Goal: Task Accomplishment & Management: Use online tool/utility

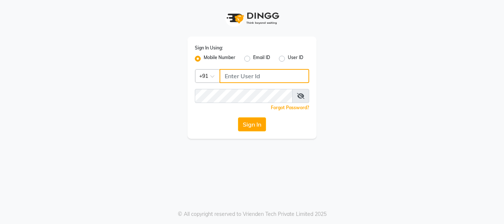
type input "8755001716"
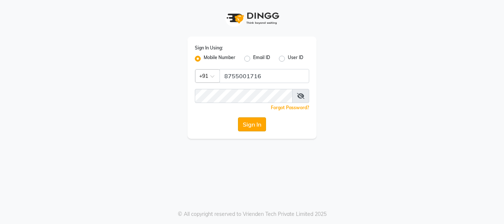
click at [257, 122] on button "Sign In" at bounding box center [252, 124] width 28 height 14
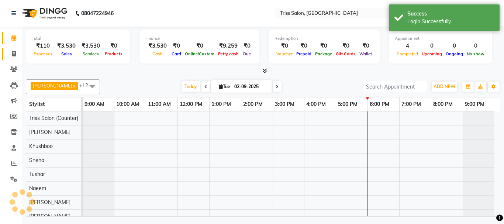
click at [13, 51] on icon at bounding box center [14, 54] width 4 height 6
select select "service"
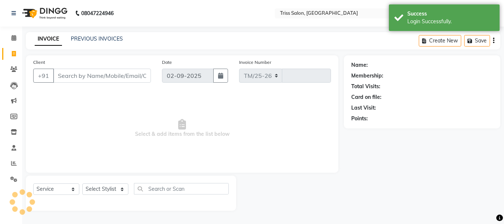
select select "4304"
type input "1588"
click at [125, 188] on select "Select Stylist" at bounding box center [105, 188] width 46 height 11
click at [124, 189] on select "Select Stylist" at bounding box center [105, 188] width 46 height 11
click at [122, 189] on select "Select Stylist Bhim Ram [PERSON_NAME] [PERSON_NAME] (Pooja) Kuldeep [PERSON_NAM…" at bounding box center [105, 188] width 46 height 11
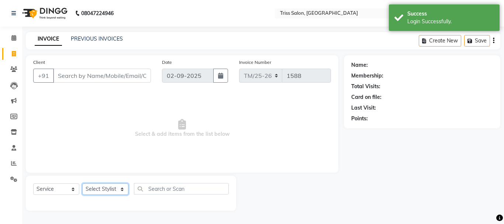
select select "65478"
click at [82, 183] on select "Select Stylist Bhim Ram [PERSON_NAME] [PERSON_NAME] (Pooja) Kuldeep [PERSON_NAM…" at bounding box center [105, 188] width 46 height 11
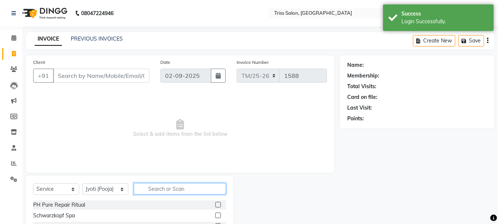
click at [165, 190] on input "text" at bounding box center [180, 188] width 92 height 11
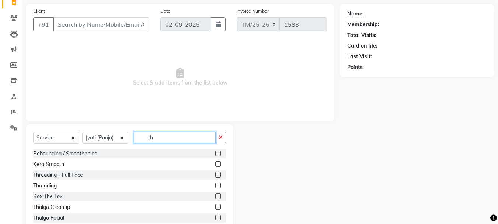
scroll to position [72, 0]
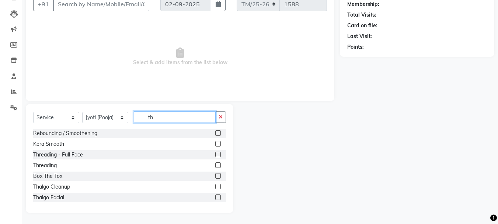
type input "th"
click at [215, 165] on label at bounding box center [218, 165] width 6 height 6
click at [215, 165] on input "checkbox" at bounding box center [217, 165] width 5 height 5
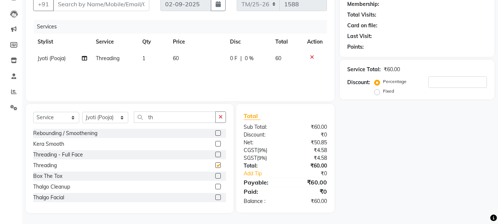
checkbox input "false"
click at [146, 55] on td "1" at bounding box center [153, 58] width 31 height 17
select select "65478"
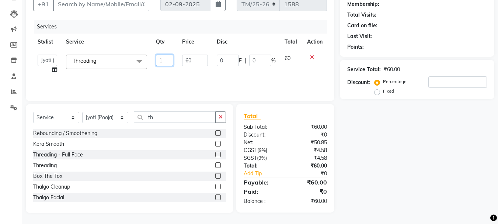
click at [165, 61] on input "1" at bounding box center [165, 60] width 18 height 11
type input "2"
click at [394, 150] on div "Name: Membership: Total Visits: Card on file: Last Visit: Points: Service Total…" at bounding box center [420, 98] width 160 height 229
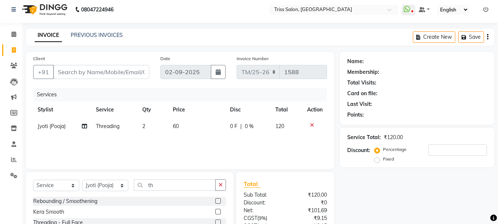
scroll to position [0, 0]
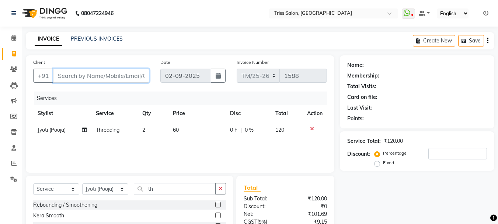
click at [104, 74] on input "Client" at bounding box center [101, 76] width 96 height 14
type input "9"
type input "0"
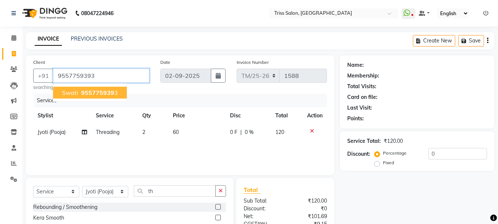
type input "9557759393"
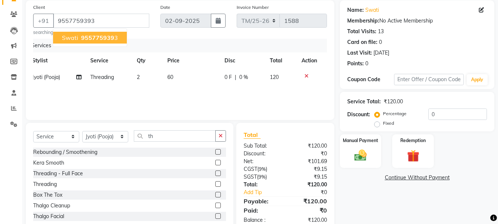
scroll to position [74, 0]
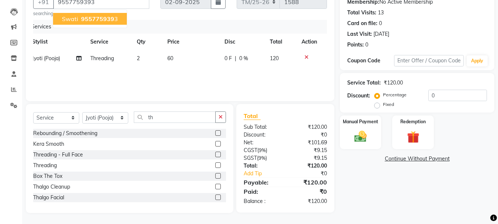
click at [449, 186] on div "Name: Swati Membership: No Active Membership Total Visits: 13 Card on file: 0 L…" at bounding box center [420, 97] width 160 height 231
click at [374, 129] on div "Manual Payment" at bounding box center [360, 132] width 43 height 35
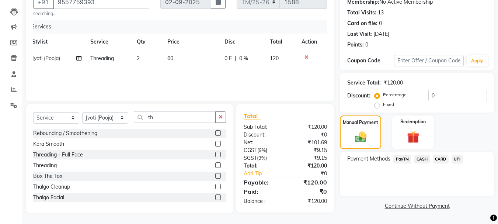
click at [426, 158] on span "CASH" at bounding box center [422, 159] width 16 height 8
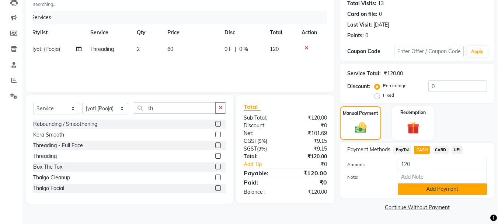
click at [435, 191] on button "Add Payment" at bounding box center [442, 188] width 89 height 11
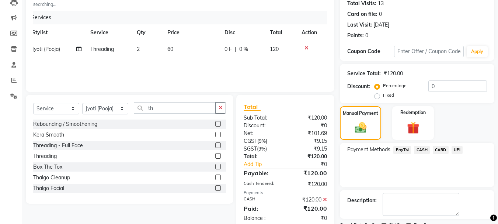
scroll to position [114, 0]
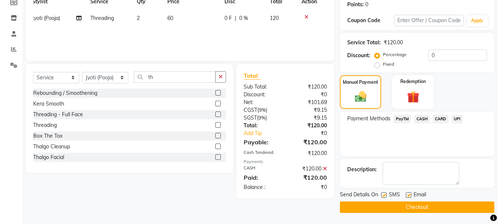
click at [435, 208] on button "Checkout" at bounding box center [417, 206] width 155 height 11
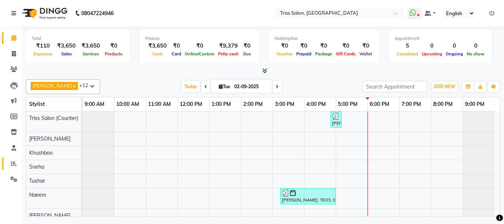
click at [11, 164] on icon at bounding box center [14, 163] width 6 height 6
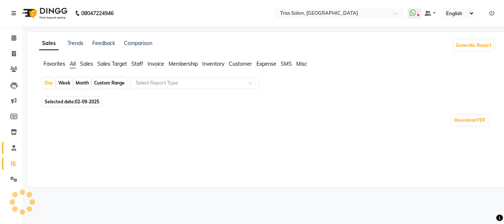
click at [13, 151] on span at bounding box center [13, 148] width 13 height 8
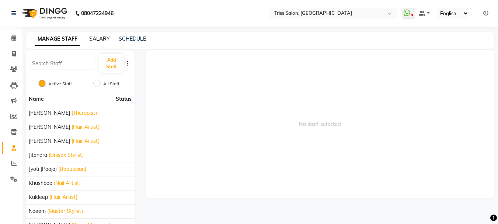
click at [101, 35] on link "SALARY" at bounding box center [99, 38] width 21 height 7
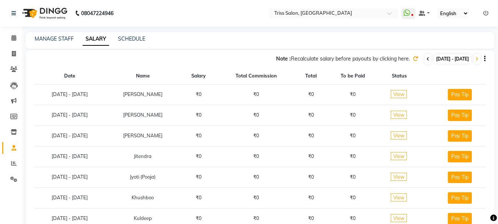
click at [427, 59] on icon at bounding box center [428, 59] width 3 height 4
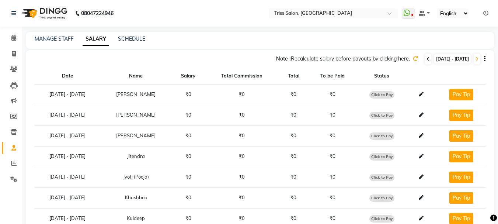
click at [427, 58] on icon at bounding box center [428, 59] width 3 height 4
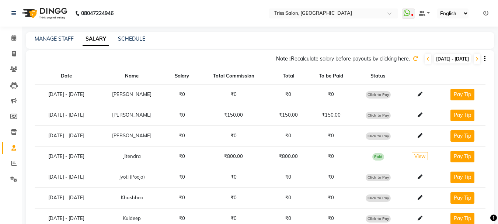
click at [413, 58] on icon at bounding box center [415, 58] width 5 height 5
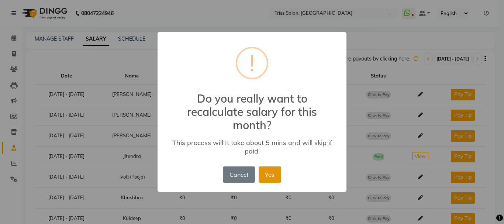
click at [274, 174] on button "Yes" at bounding box center [270, 174] width 23 height 16
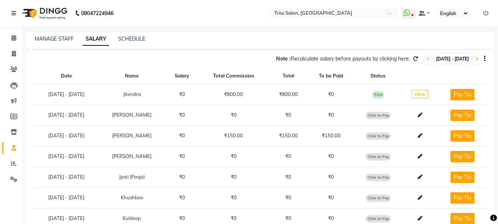
click at [379, 134] on span "Click to Pay" at bounding box center [378, 135] width 25 height 7
select select "1"
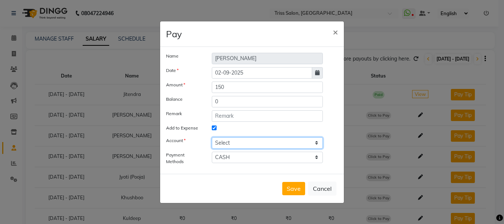
click at [269, 143] on select "Select [PERSON_NAME] cash" at bounding box center [267, 142] width 111 height 11
select select "2476"
click at [212, 137] on select "Select [PERSON_NAME] cash" at bounding box center [267, 142] width 111 height 11
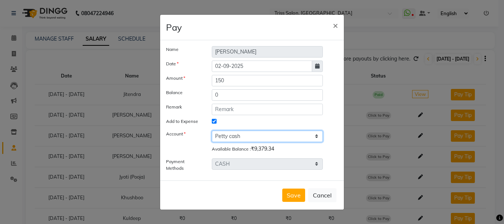
click at [272, 134] on select "Select [PERSON_NAME] cash" at bounding box center [267, 136] width 111 height 11
click at [212, 131] on select "Select [PERSON_NAME] cash" at bounding box center [267, 136] width 111 height 11
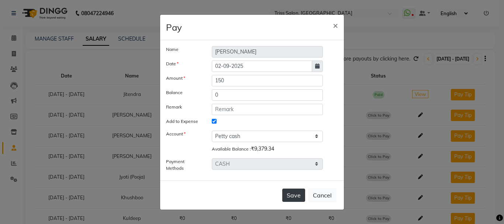
click at [296, 195] on button "Save" at bounding box center [293, 195] width 23 height 13
select select
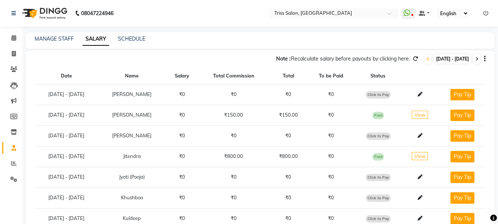
click at [478, 59] on icon at bounding box center [477, 59] width 3 height 4
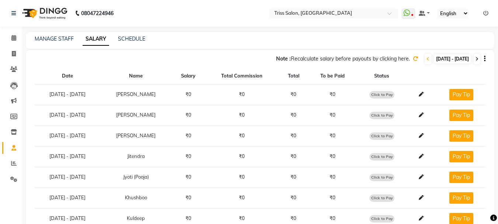
click at [474, 62] on span at bounding box center [477, 59] width 7 height 10
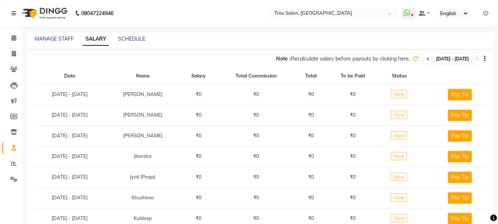
click at [427, 59] on icon at bounding box center [428, 59] width 3 height 4
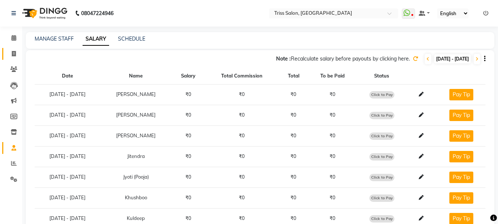
click at [12, 55] on icon at bounding box center [14, 54] width 4 height 6
select select "service"
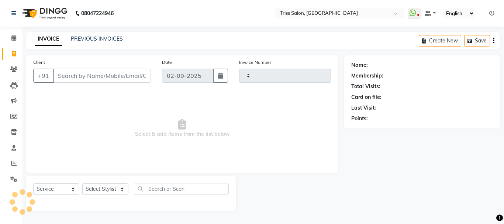
type input "1589"
select select "4304"
click at [14, 38] on icon at bounding box center [13, 38] width 5 height 6
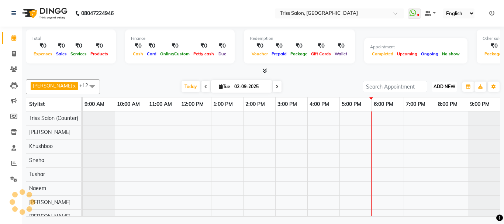
click at [445, 87] on span "ADD NEW" at bounding box center [444, 87] width 22 height 6
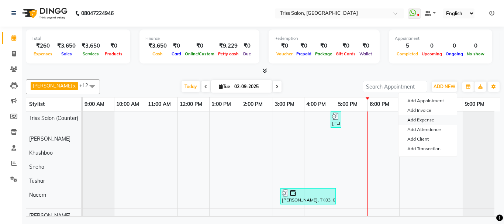
click at [435, 120] on link "Add Expense" at bounding box center [427, 120] width 58 height 10
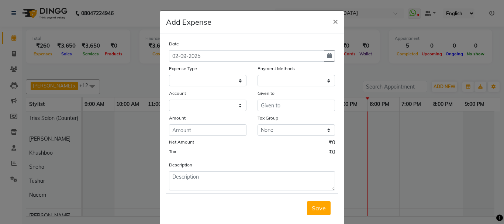
select select
select select "1"
select select "2476"
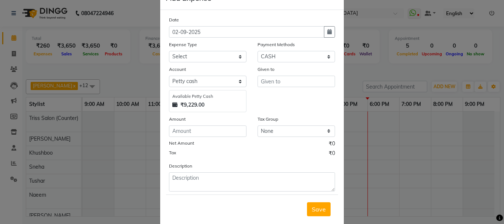
scroll to position [27, 0]
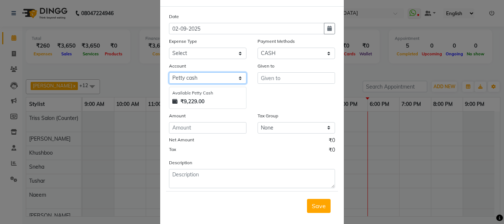
click at [232, 78] on select "Select [PERSON_NAME] cash" at bounding box center [207, 77] width 77 height 11
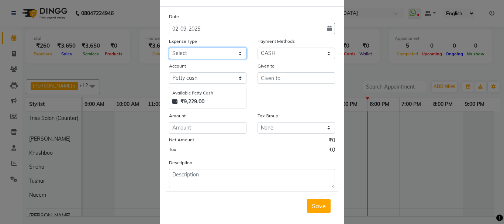
click at [220, 58] on select "Select Bank Deposit Cash Handover CLIENT TIP TO STAFF Client Welfare Conveyance…" at bounding box center [207, 53] width 77 height 11
select select "1120"
click at [169, 48] on select "Select Bank Deposit Cash Handover CLIENT TIP TO STAFF Client Welfare Conveyance…" at bounding box center [207, 53] width 77 height 11
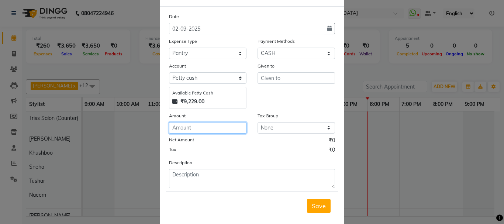
click at [216, 126] on input "number" at bounding box center [207, 127] width 77 height 11
type input "1000"
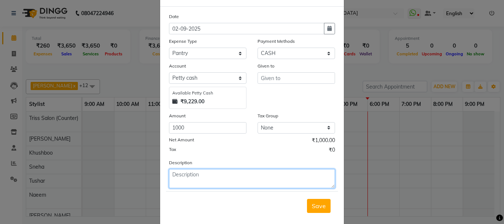
click at [214, 172] on textarea at bounding box center [252, 178] width 166 height 19
type textarea "mineral water"
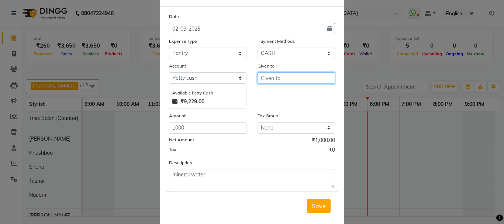
click at [286, 77] on input "text" at bounding box center [295, 77] width 77 height 11
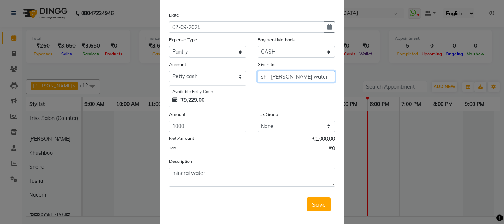
scroll to position [40, 0]
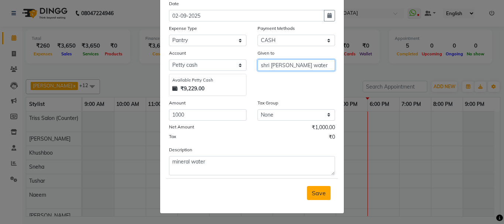
type input "shri [PERSON_NAME] water"
click at [318, 193] on span "Save" at bounding box center [319, 192] width 14 height 7
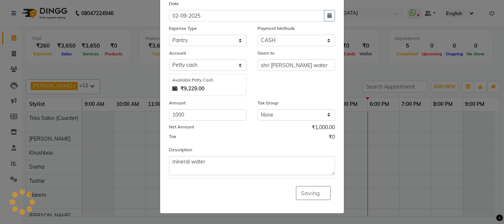
scroll to position [0, 0]
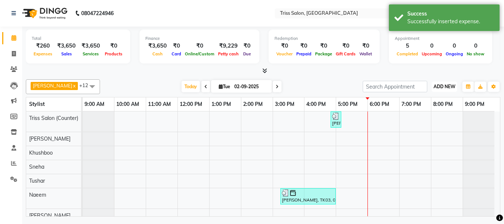
click at [446, 87] on span "ADD NEW" at bounding box center [444, 87] width 22 height 6
click at [435, 119] on link "Add Expense" at bounding box center [427, 120] width 58 height 10
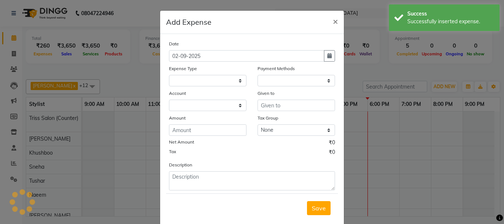
select select
select select "1"
select select "2476"
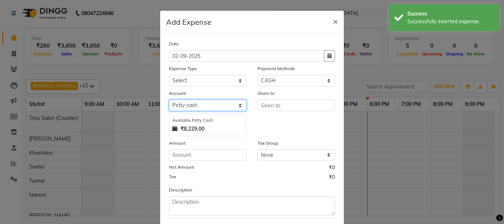
click at [220, 106] on select "Select [PERSON_NAME] cash" at bounding box center [207, 105] width 77 height 11
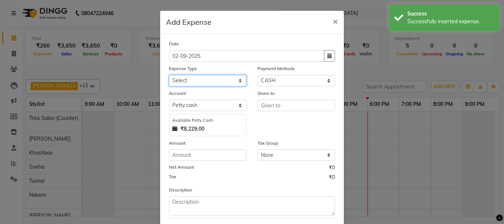
click at [215, 80] on select "Select Bank Deposit Cash Handover CLIENT TIP TO STAFF Client Welfare Conveyance…" at bounding box center [207, 80] width 77 height 11
select select "1120"
click at [169, 75] on select "Select Bank Deposit Cash Handover CLIENT TIP TO STAFF Client Welfare Conveyance…" at bounding box center [207, 80] width 77 height 11
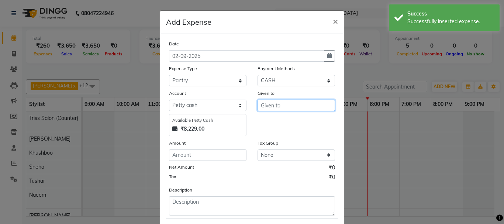
click at [283, 104] on input "text" at bounding box center [295, 105] width 77 height 11
click at [285, 106] on input "text" at bounding box center [295, 105] width 77 height 11
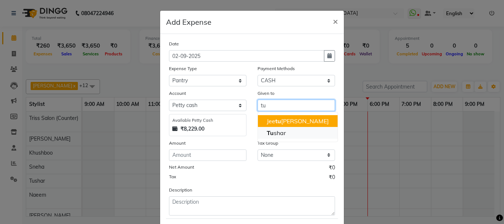
click at [285, 134] on button "Tu shar" at bounding box center [298, 133] width 80 height 12
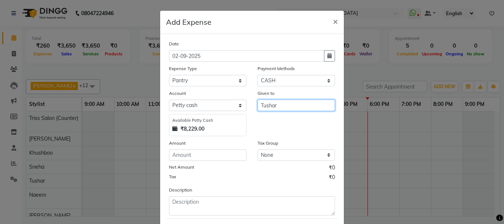
type input "Tushar"
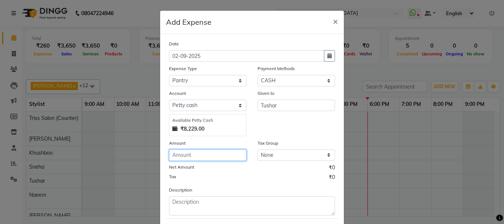
click at [224, 156] on input "number" at bounding box center [207, 154] width 77 height 11
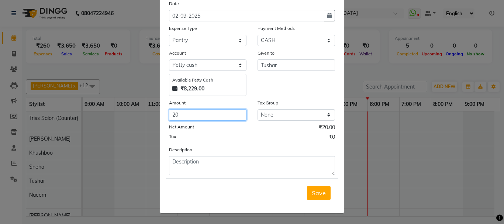
type input "20"
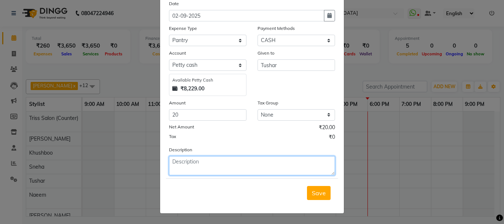
click at [228, 162] on textarea at bounding box center [252, 165] width 166 height 19
type textarea "client cookie"
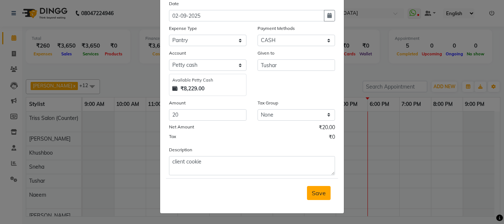
click at [319, 196] on span "Save" at bounding box center [319, 192] width 14 height 7
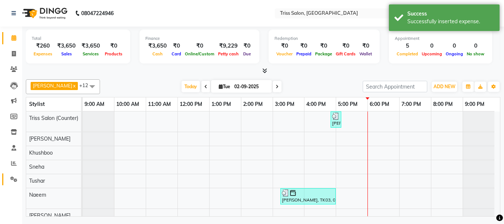
click at [15, 183] on span at bounding box center [13, 179] width 13 height 8
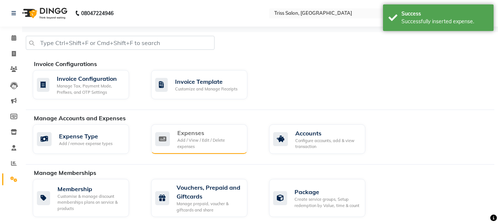
click at [202, 145] on div "Add / View / Edit / Delete expenses" at bounding box center [209, 143] width 64 height 12
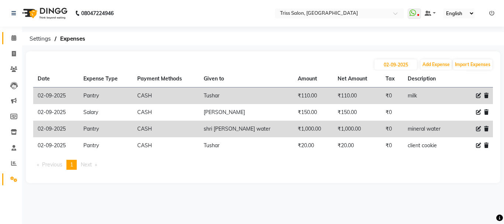
click at [13, 36] on icon at bounding box center [13, 38] width 5 height 6
